Goal: Contribute content: Add original content to the website for others to see

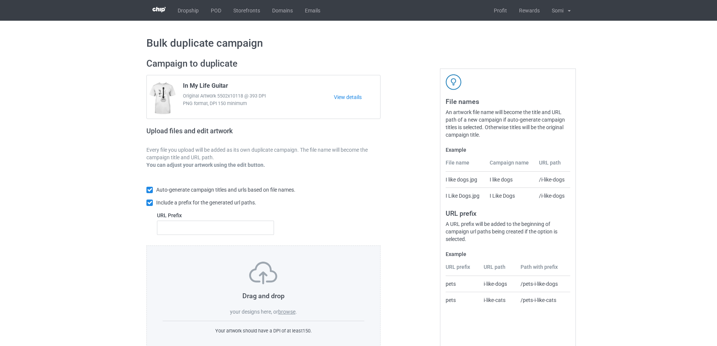
click at [285, 314] on label "browse" at bounding box center [286, 312] width 17 height 6
click at [0, 0] on input "browse" at bounding box center [0, 0] width 0 height 0
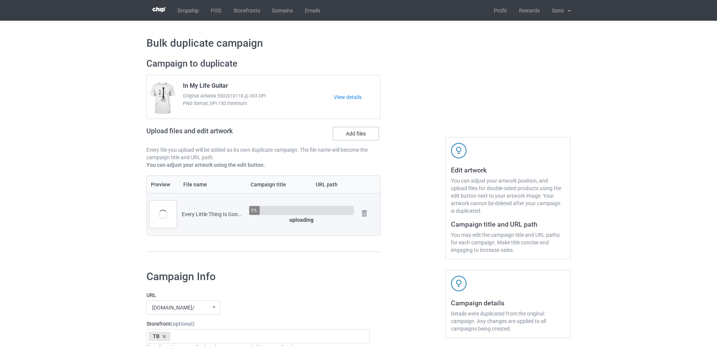
click at [357, 132] on label "Add files" at bounding box center [356, 134] width 46 height 14
click at [0, 0] on input "Add files" at bounding box center [0, 0] width 0 height 0
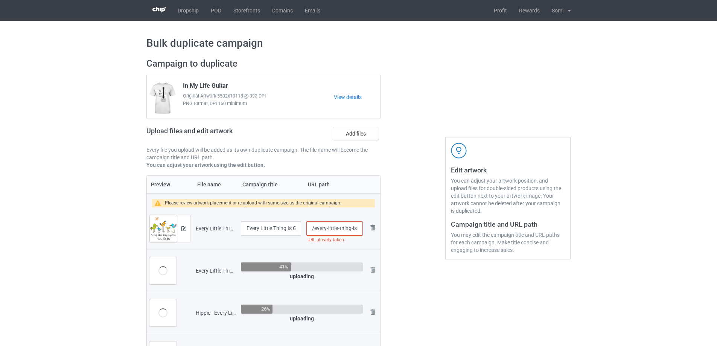
click at [338, 230] on input "/every-little-thing-is-gonna-be-alright" at bounding box center [334, 228] width 56 height 14
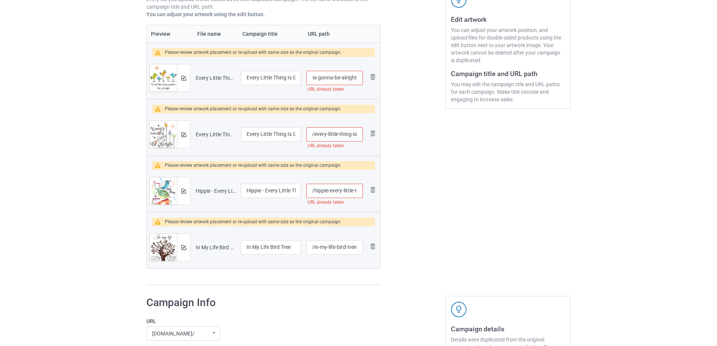
scroll to position [0, 43]
type input "/every-little-thing-is-gonna-be-alright-1"
click at [338, 132] on input "/every-little-thing-is-gonna-be-alright-classic" at bounding box center [334, 134] width 56 height 14
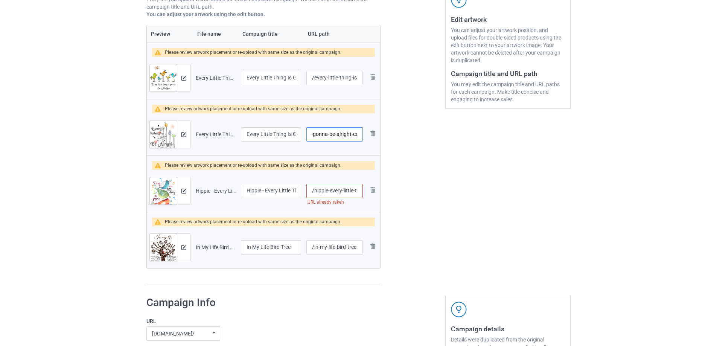
type input "/every-little-thing-is-gonna-be-alright-cs"
click at [332, 194] on input "/hippie-every-little-thing-is-gonna-be-alright" at bounding box center [334, 191] width 56 height 14
type input "/hippie-every-little-thing-is-gonna-be-alright-a"
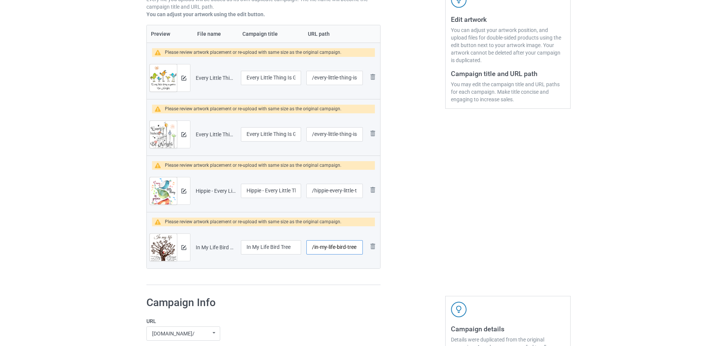
click at [338, 248] on input "/in-my-life-bird-tree" at bounding box center [334, 247] width 56 height 14
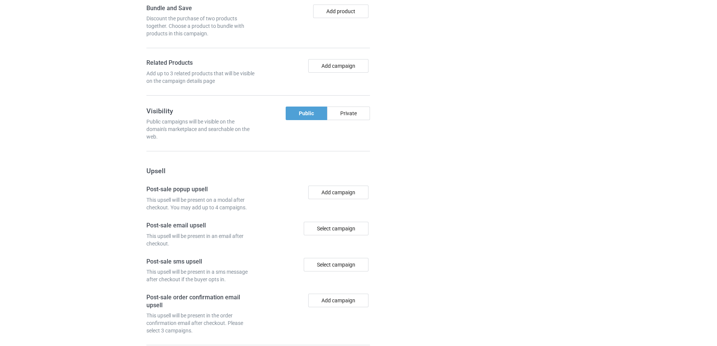
scroll to position [796, 0]
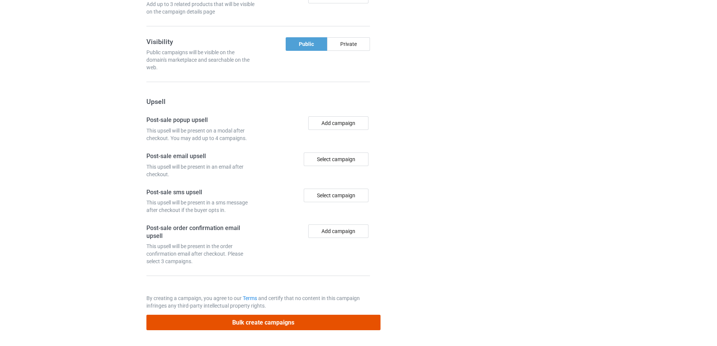
click at [288, 318] on button "Bulk create campaigns" at bounding box center [263, 322] width 234 height 15
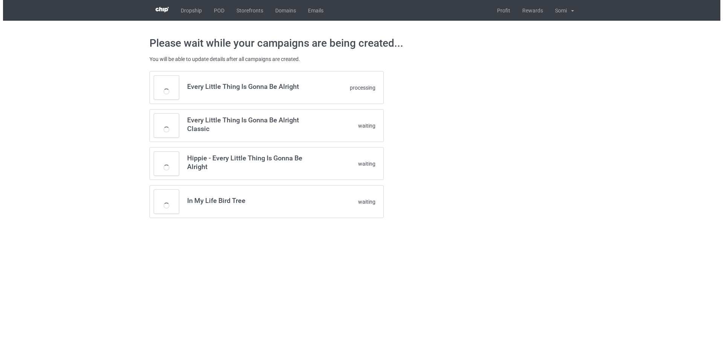
scroll to position [0, 0]
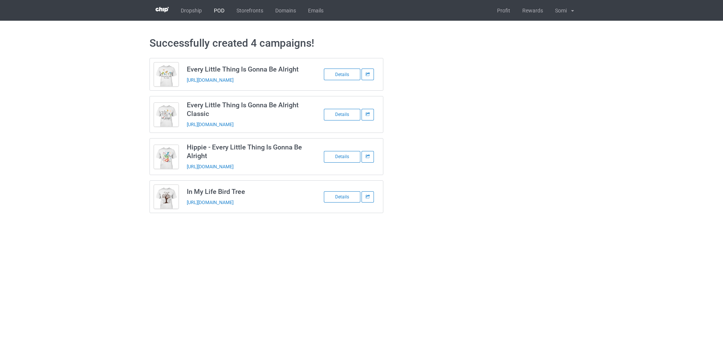
click at [219, 6] on link "POD" at bounding box center [219, 10] width 23 height 21
